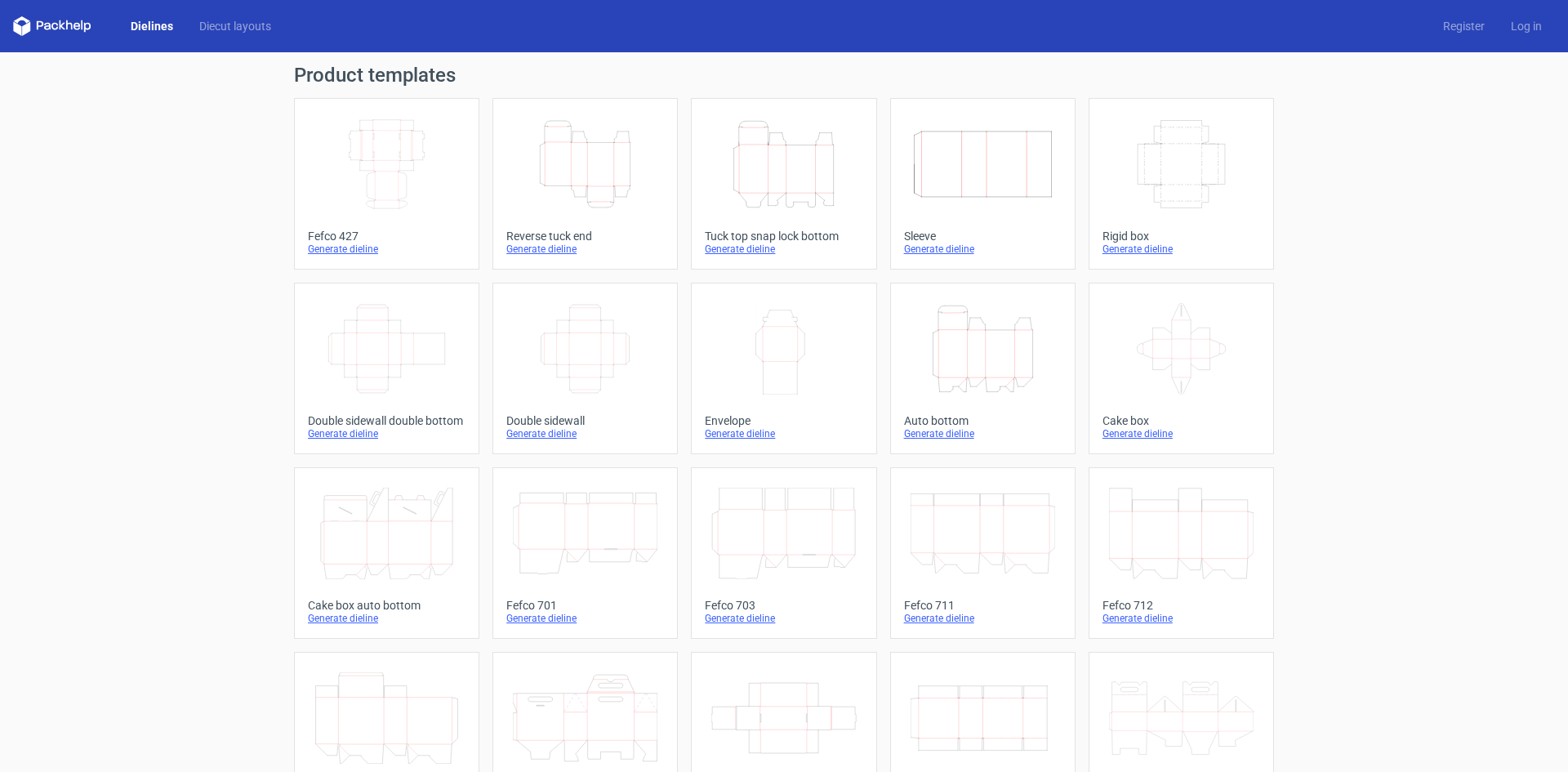
click at [1167, 340] on icon at bounding box center [1181, 349] width 144 height 91
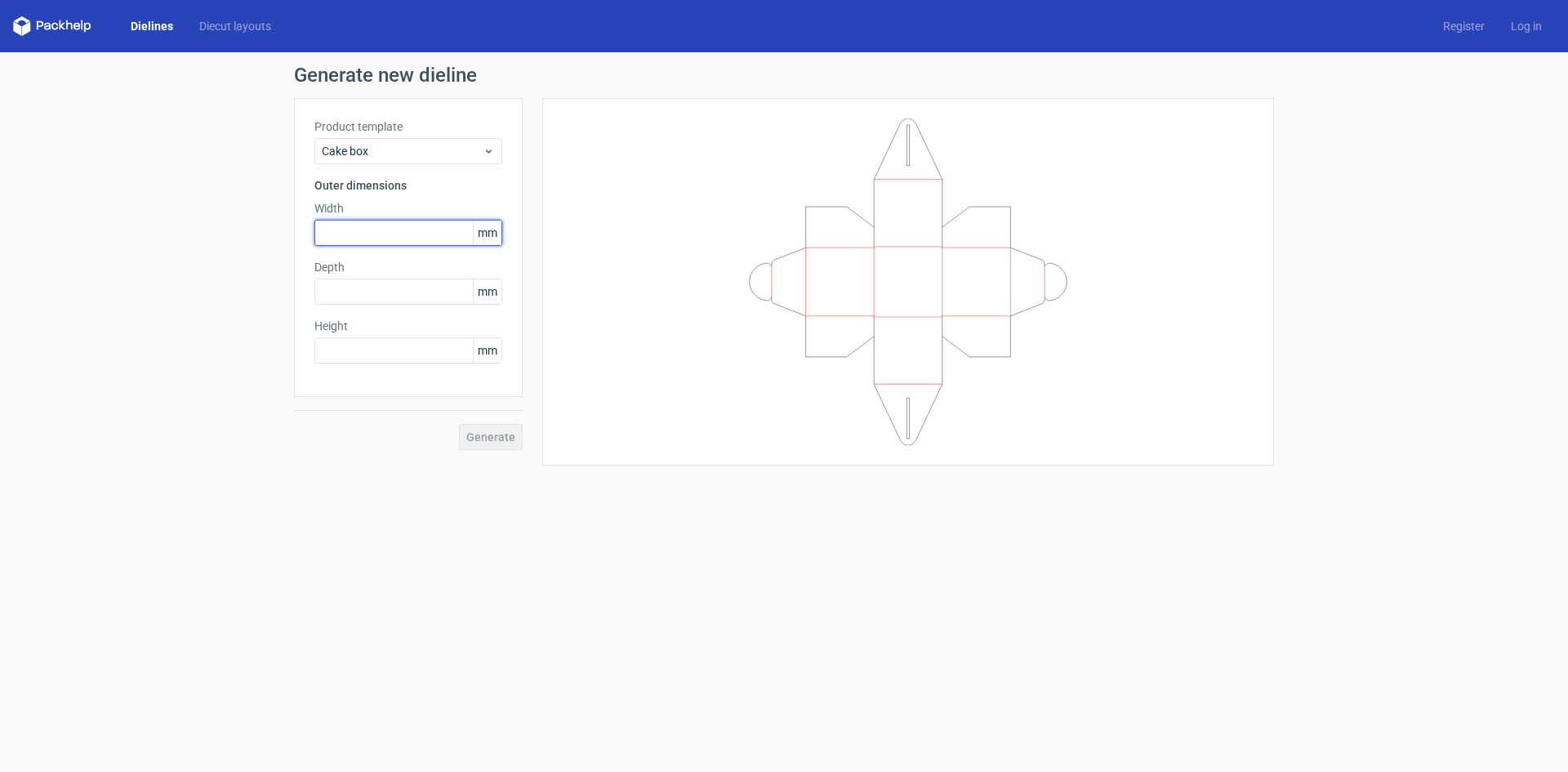
click at [399, 234] on input "text" at bounding box center [409, 233] width 188 height 26
type input "320"
type input "120"
click at [488, 436] on span "Generate" at bounding box center [491, 437] width 49 height 12
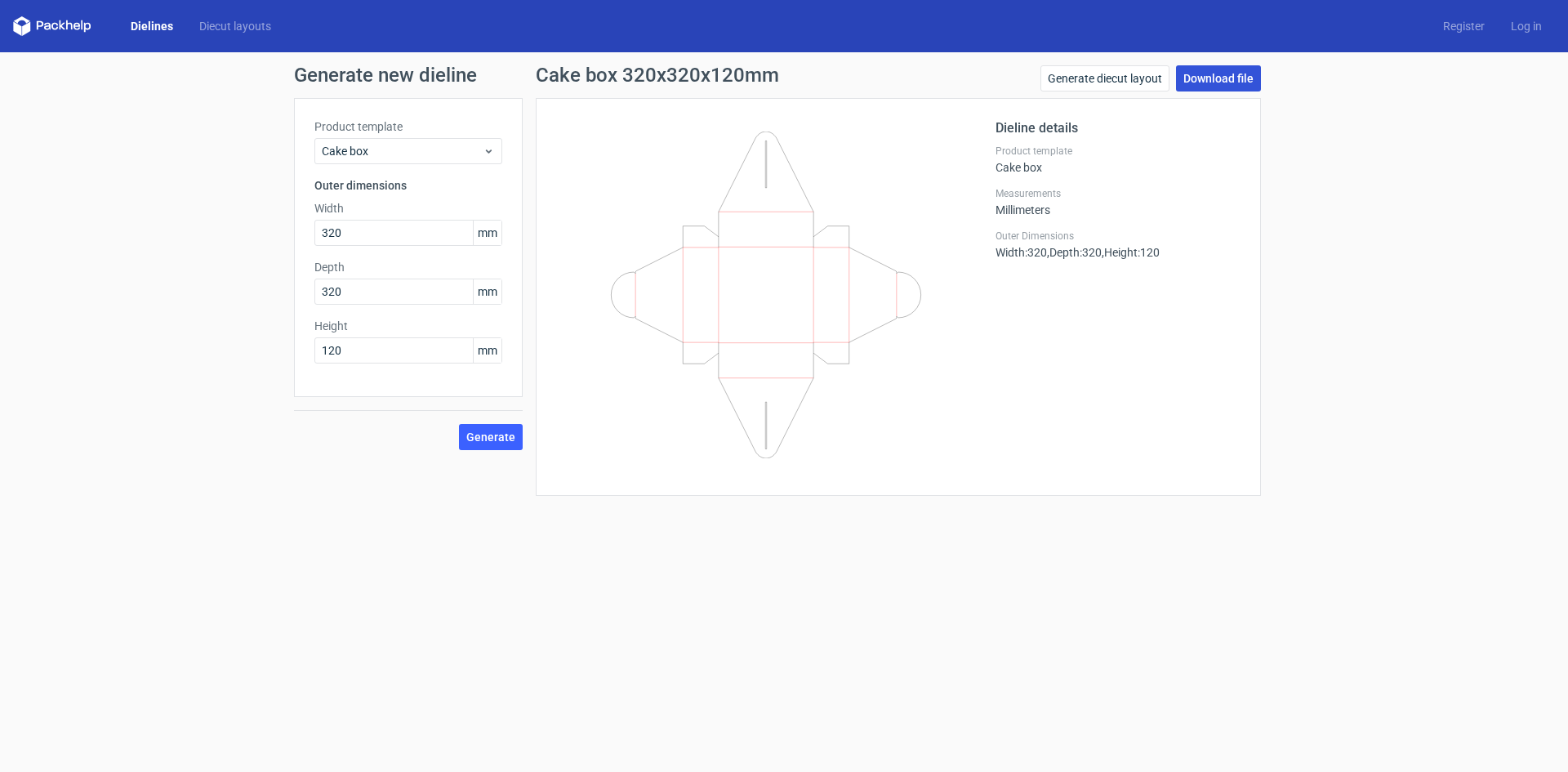
click at [1226, 73] on link "Download file" at bounding box center [1218, 78] width 85 height 26
